Goal: Transaction & Acquisition: Purchase product/service

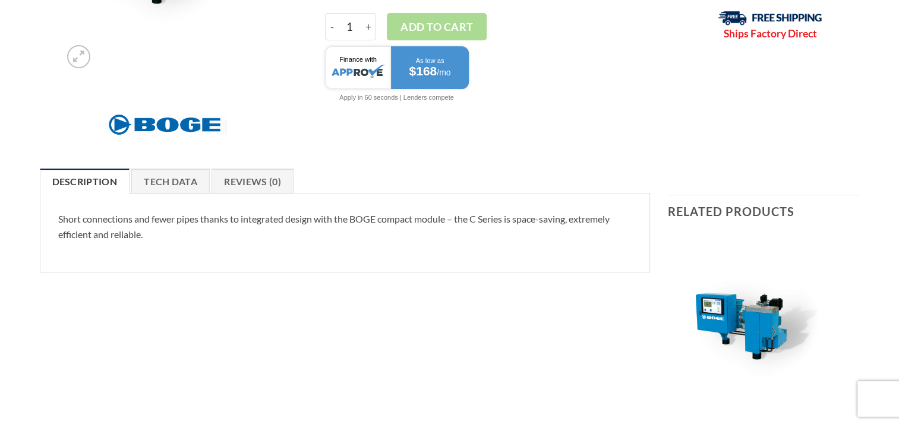
scroll to position [416, 0]
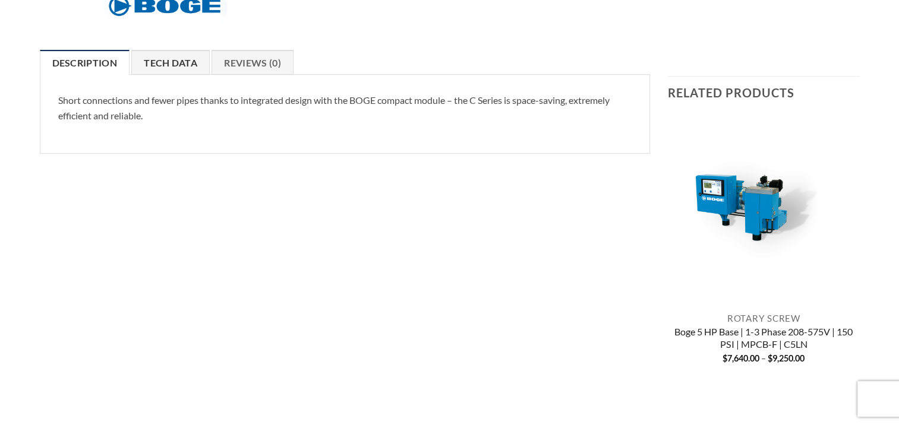
click at [176, 63] on link "Tech Data" at bounding box center [170, 62] width 78 height 25
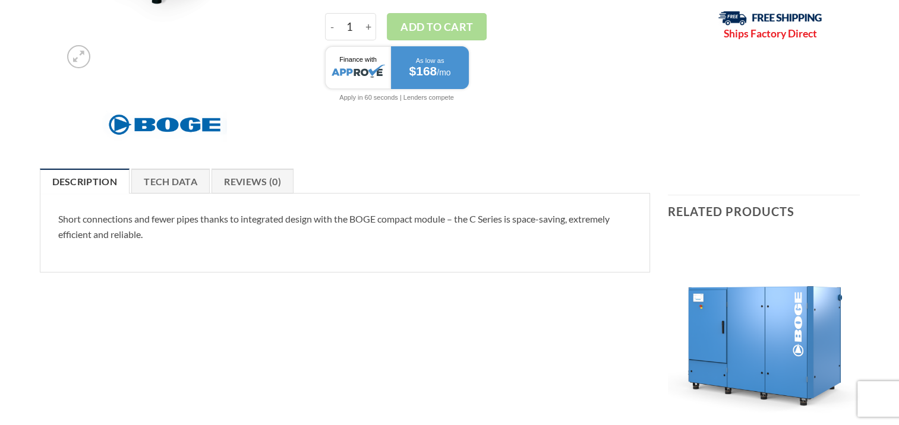
scroll to position [356, 0]
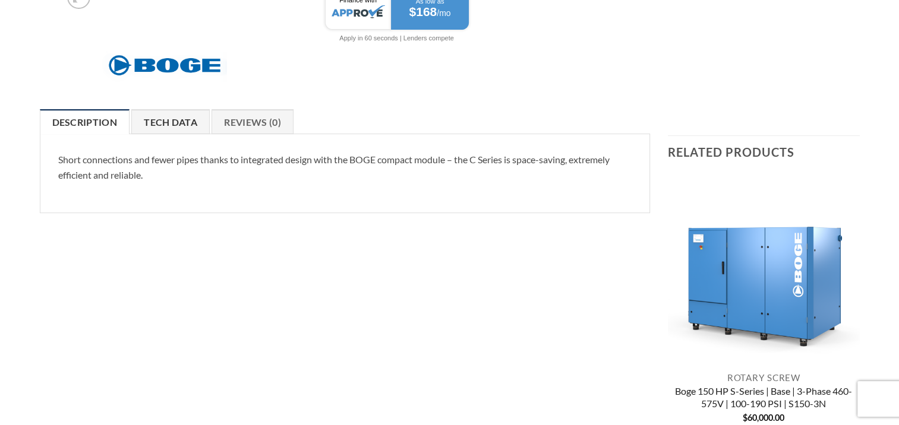
click at [165, 124] on link "Tech Data" at bounding box center [170, 121] width 78 height 25
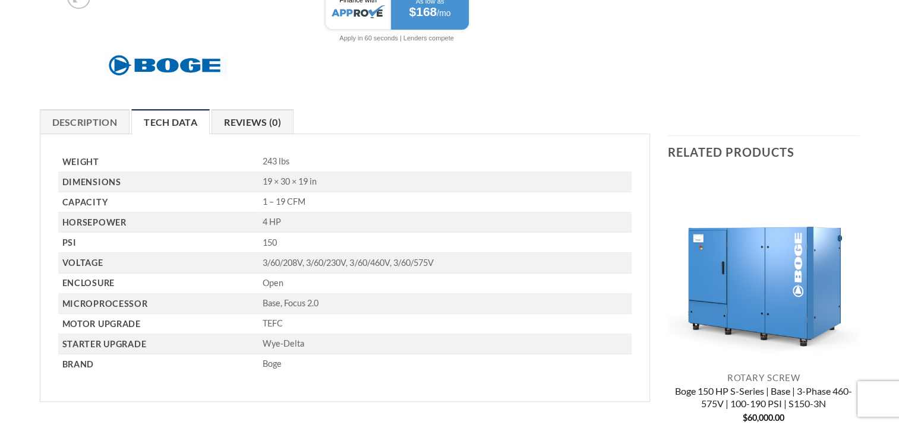
click at [265, 128] on link "Reviews (0)" at bounding box center [253, 121] width 82 height 25
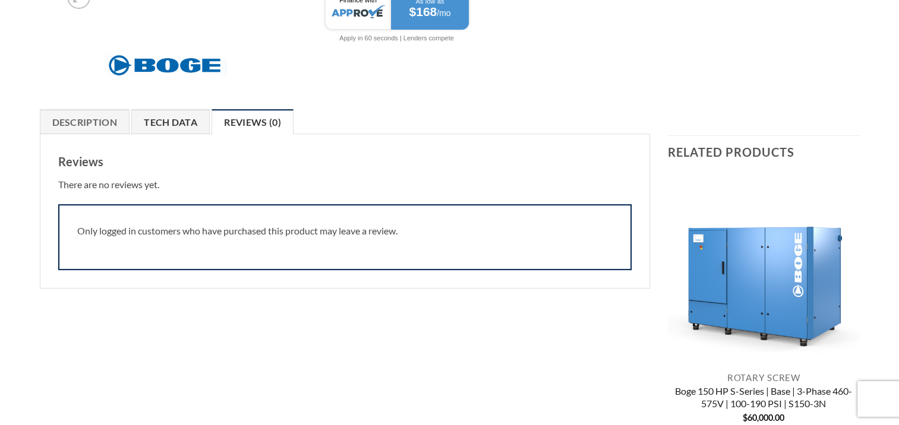
click at [154, 126] on link "Tech Data" at bounding box center [170, 121] width 78 height 25
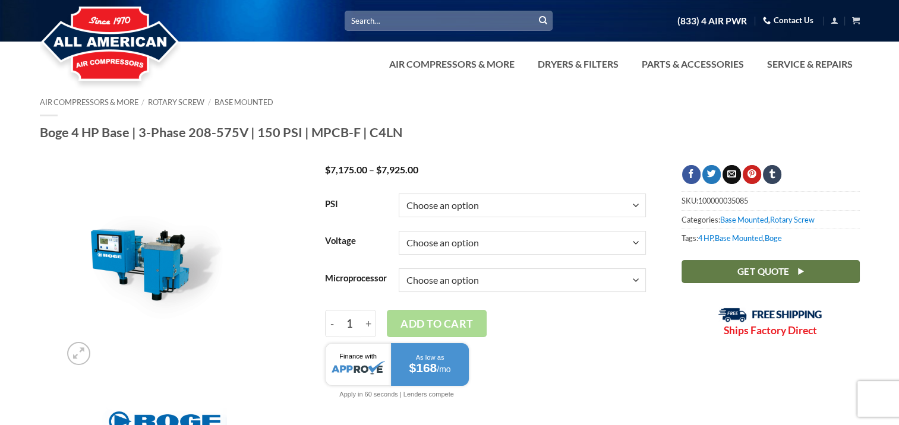
click at [433, 202] on select "Choose an option 150" at bounding box center [522, 206] width 247 height 24
select select "150"
click at [399, 194] on select "Choose an option 150" at bounding box center [522, 206] width 247 height 24
click at [433, 238] on select "Choose an option 3/60/208V 3/60/230V 3/60/460V 3/60/575V" at bounding box center [522, 243] width 247 height 24
click at [433, 239] on select "Choose an option 3/60/208V 3/60/230V 3/60/460V 3/60/575V" at bounding box center [522, 243] width 247 height 24
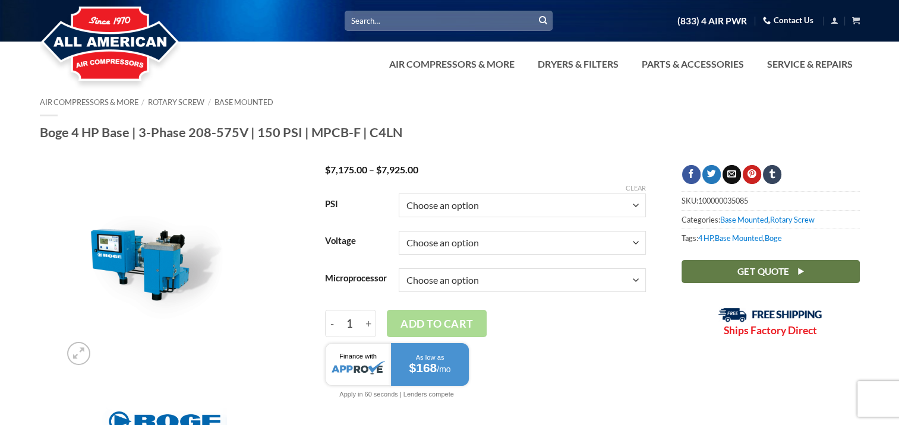
click at [437, 275] on select "Choose an option Base Focus 2.0" at bounding box center [522, 281] width 247 height 24
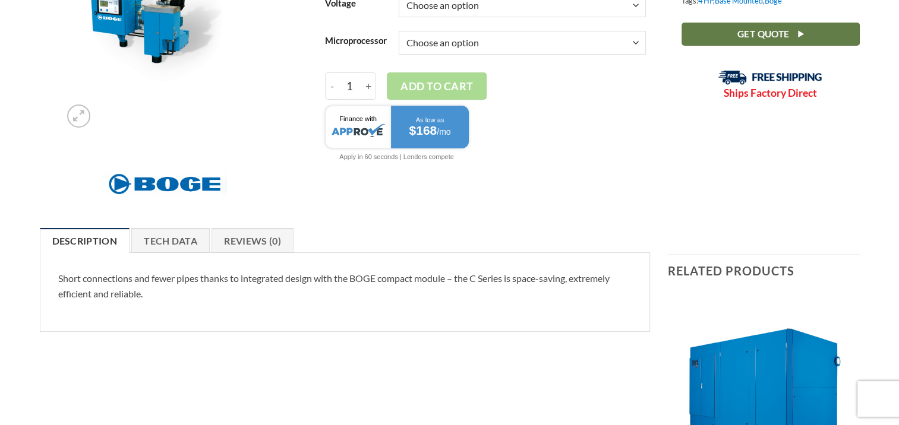
scroll to position [297, 0]
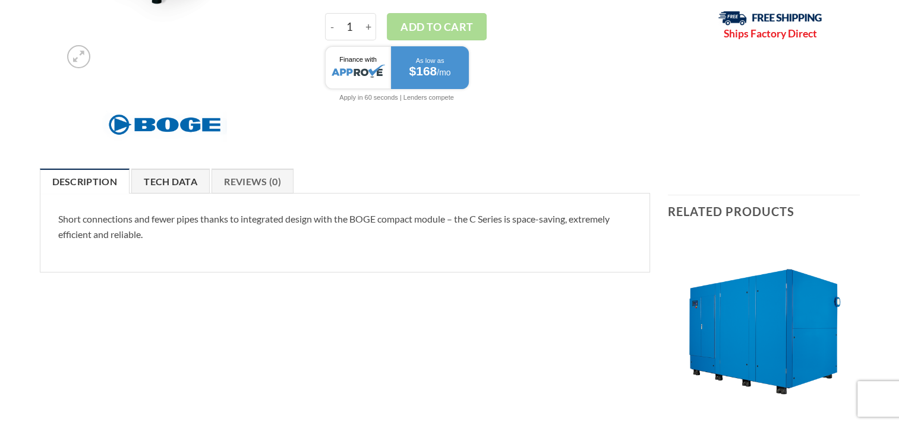
click at [184, 175] on link "Tech Data" at bounding box center [170, 181] width 78 height 25
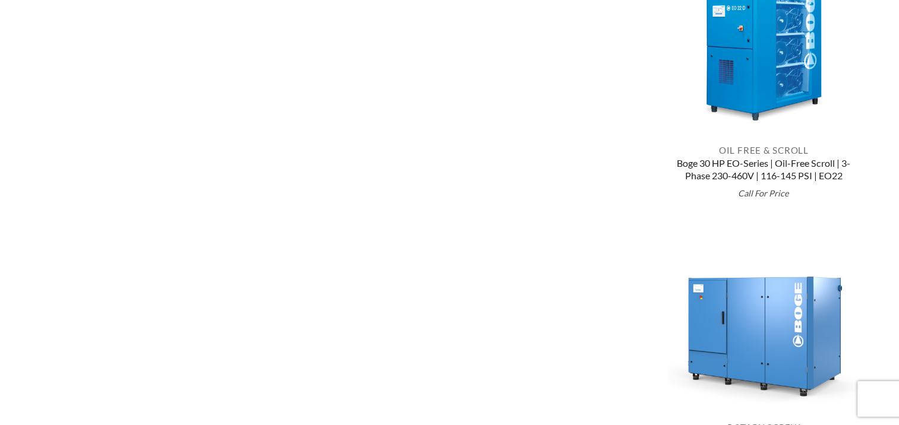
scroll to position [1335, 0]
